Goal: Find specific fact: Find specific fact

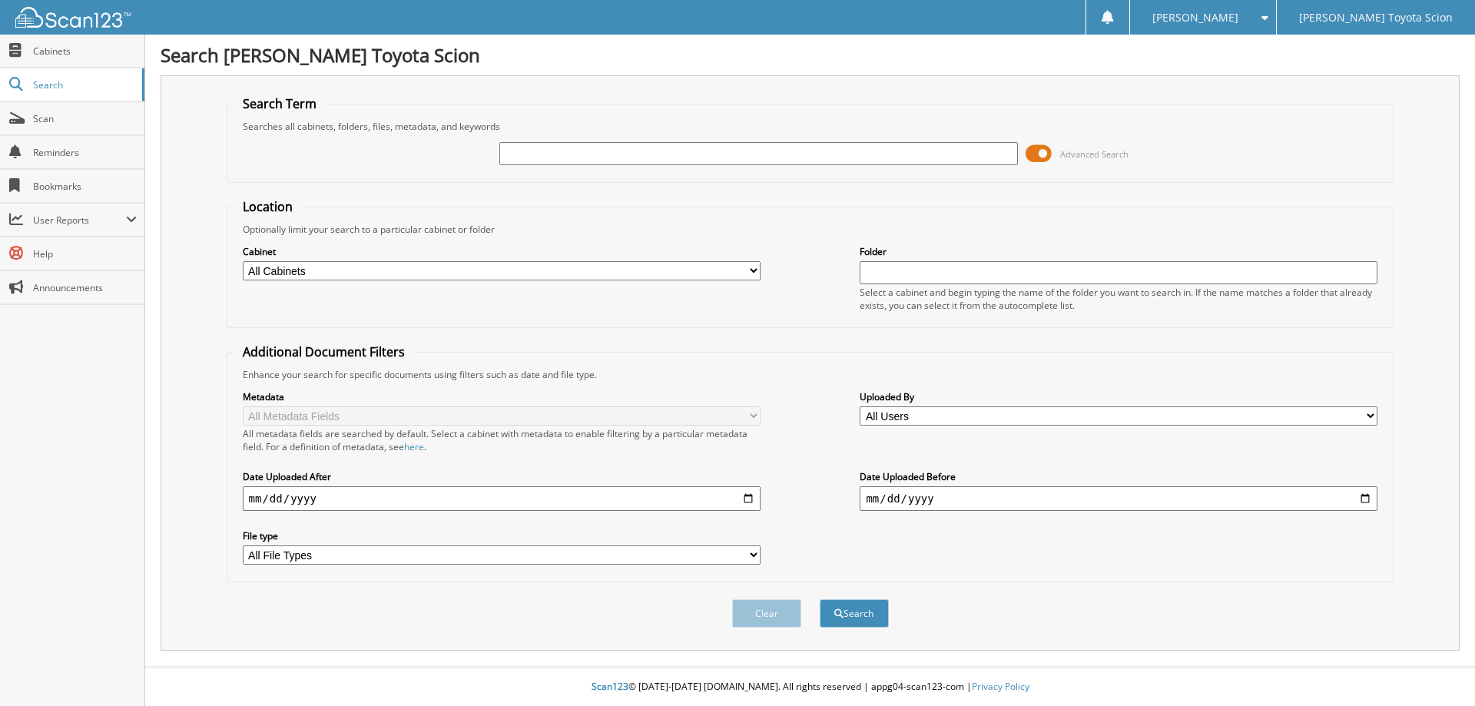
click at [691, 158] on input "text" at bounding box center [758, 153] width 518 height 23
type input "808040"
click at [820, 599] on button "Search" at bounding box center [854, 613] width 69 height 28
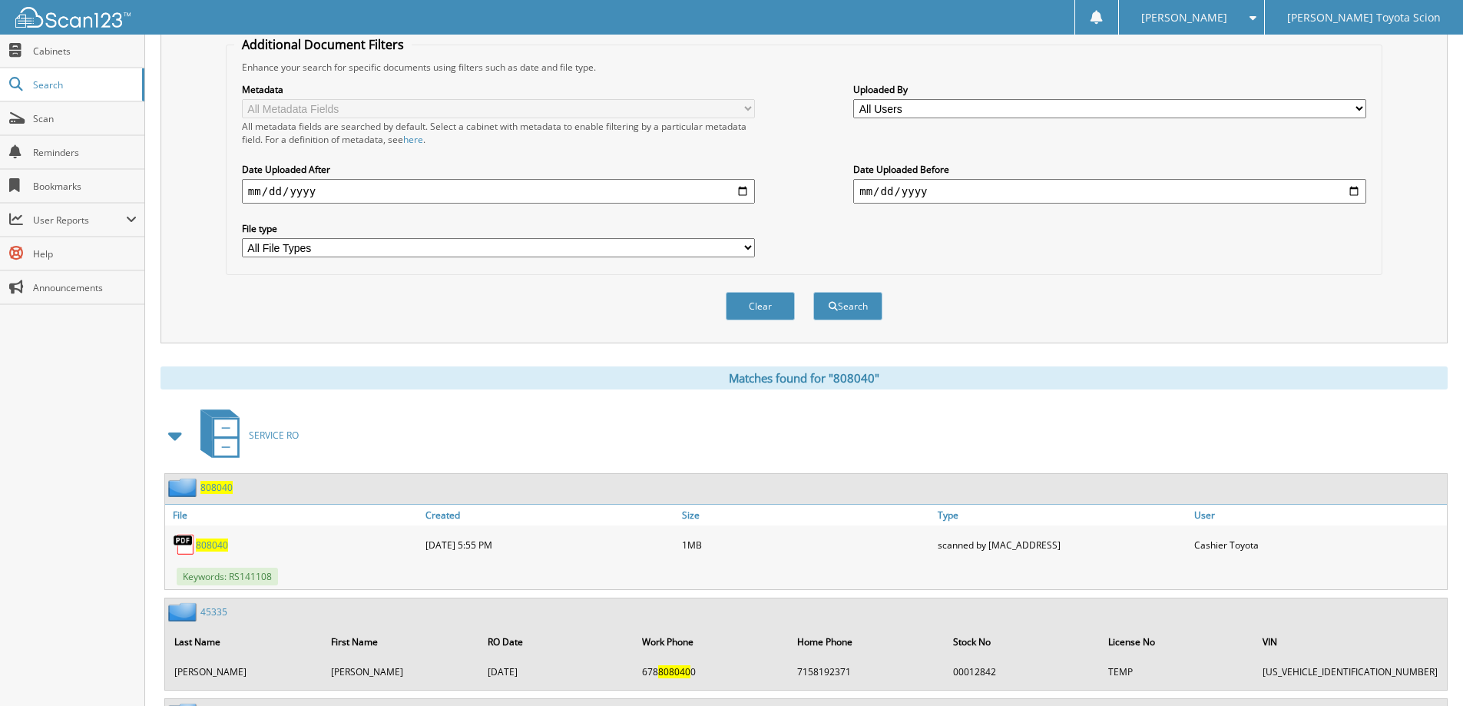
scroll to position [691, 0]
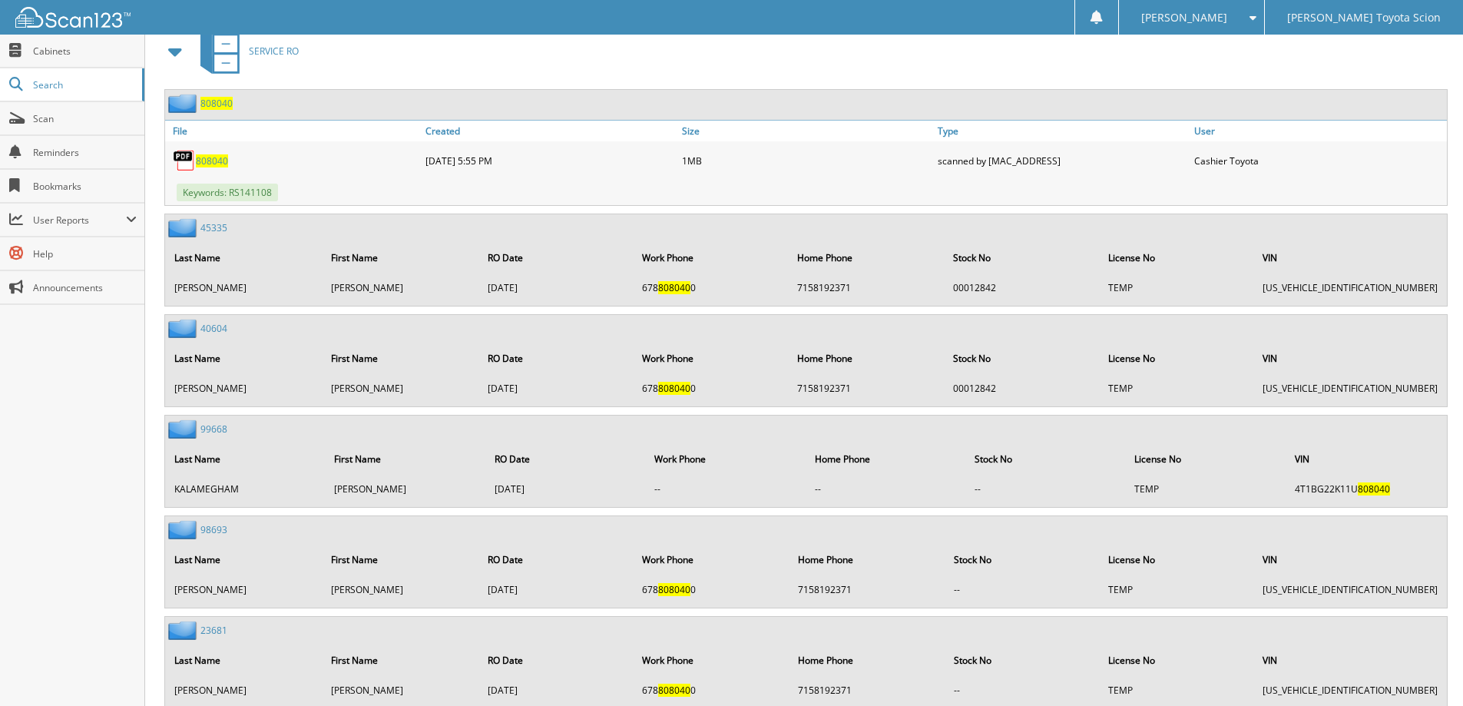
click at [201, 97] on div "808040" at bounding box center [199, 103] width 68 height 19
click at [214, 106] on span "808040" at bounding box center [217, 103] width 32 height 13
